Goal: Check status: Check status

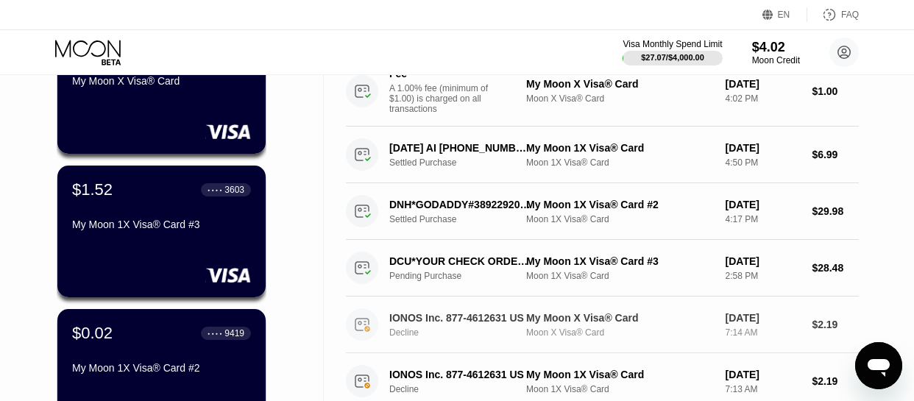
scroll to position [166, 0]
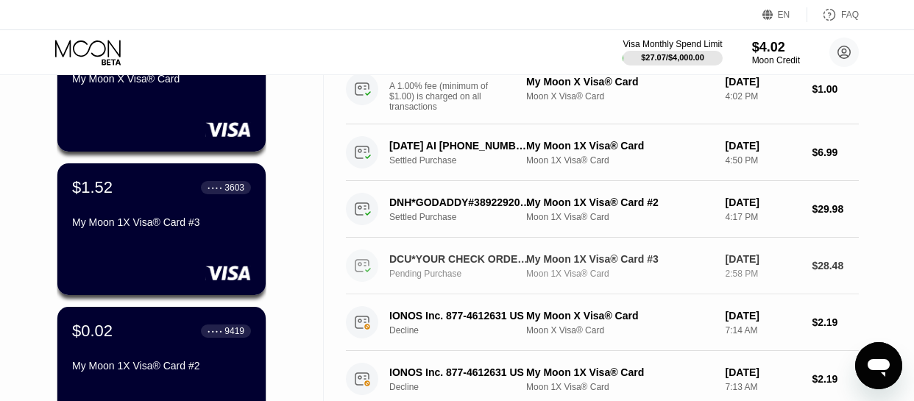
click at [449, 265] on div "DCU*YOUR CHECK ORDER [PHONE_NUMBER] US" at bounding box center [459, 259] width 141 height 12
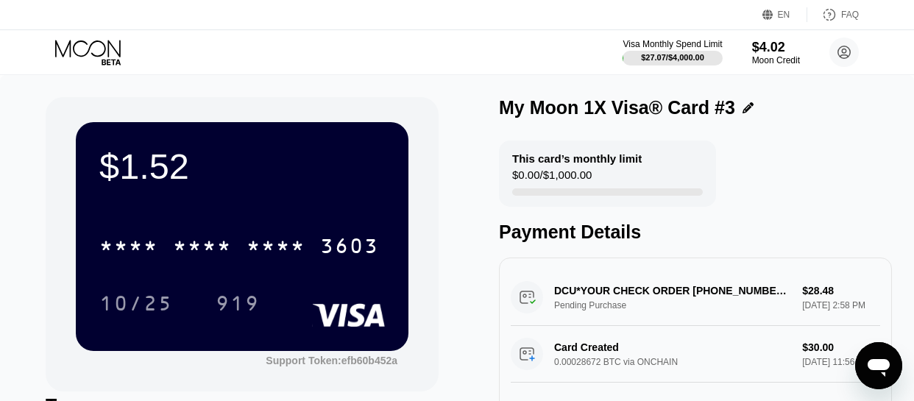
click at [96, 40] on icon at bounding box center [89, 53] width 68 height 26
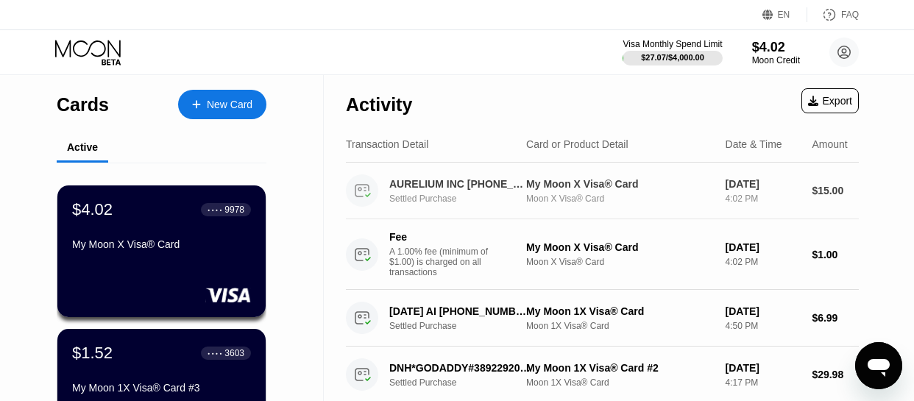
click at [419, 190] on div "AURELIUM INC [PHONE_NUMBER] US" at bounding box center [459, 184] width 141 height 12
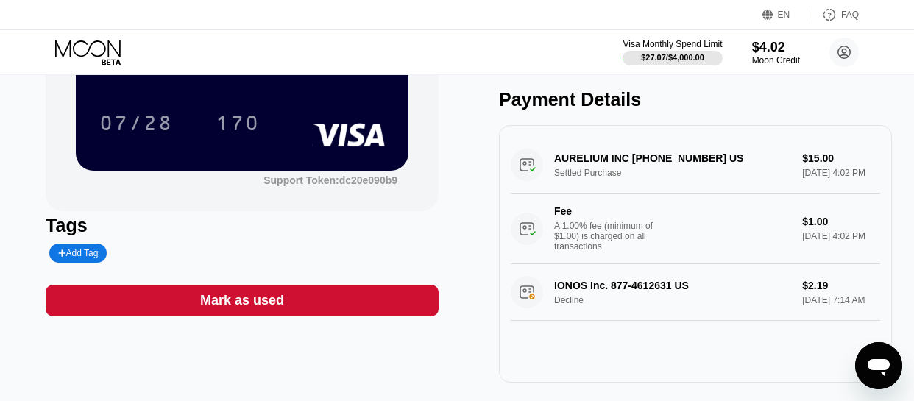
scroll to position [181, 0]
